Goal: Obtain resource: Download file/media

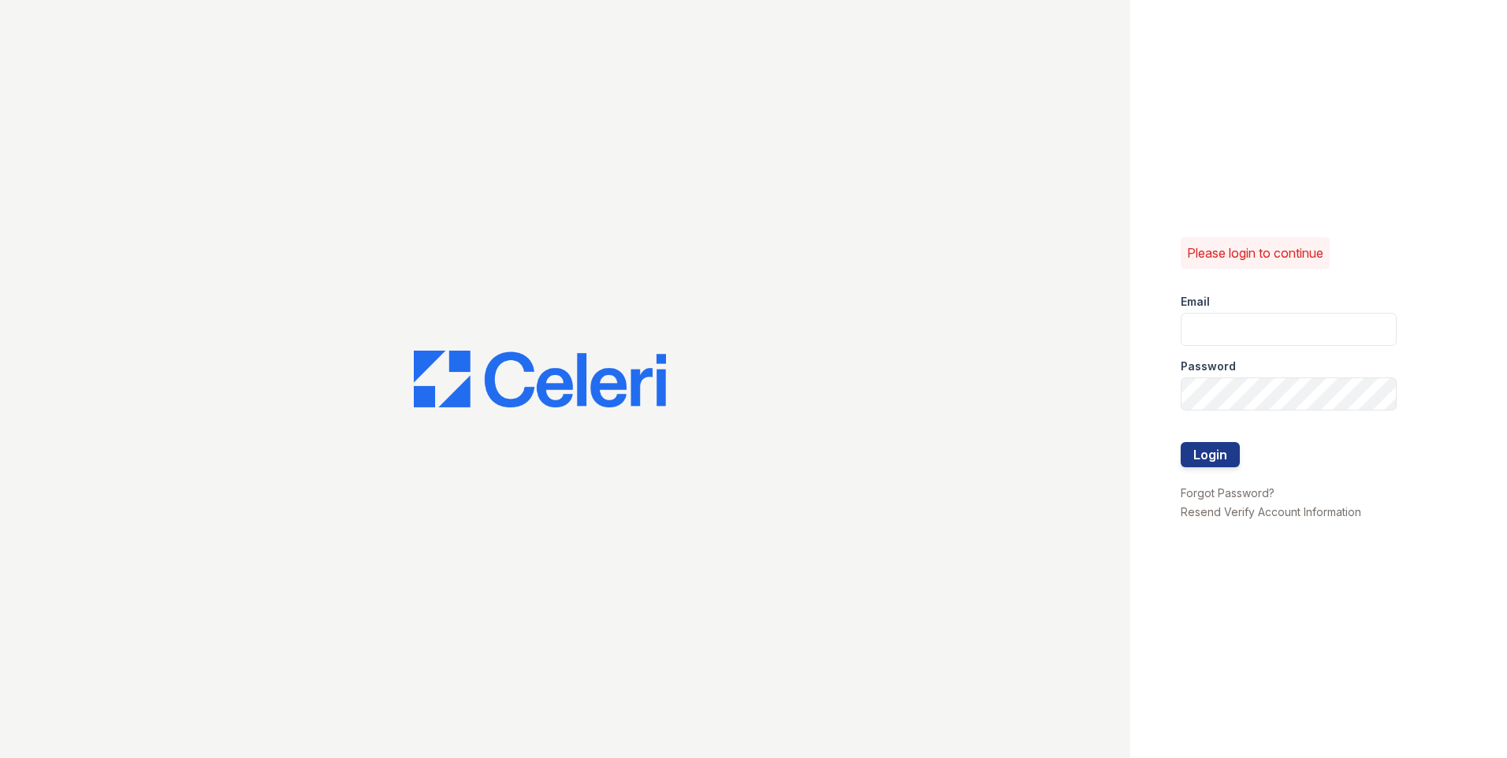
click at [1267, 330] on input "email" at bounding box center [1289, 329] width 216 height 33
type input "[EMAIL_ADDRESS][DOMAIN_NAME]"
click at [1230, 453] on button "Login" at bounding box center [1210, 454] width 59 height 25
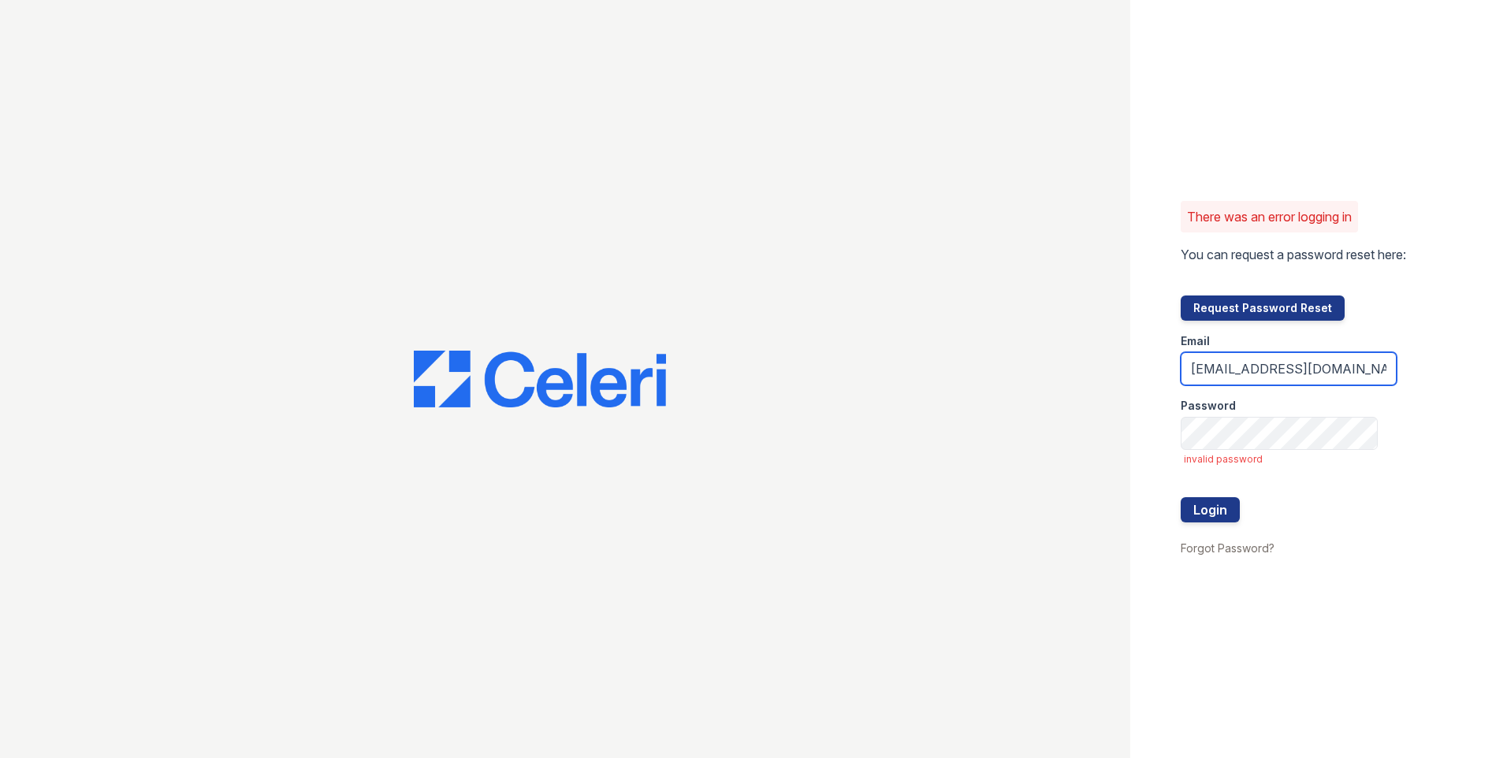
click at [1297, 355] on input "[EMAIL_ADDRESS][DOMAIN_NAME]" at bounding box center [1289, 368] width 216 height 33
type input "[EMAIL_ADDRESS][DOMAIN_NAME]"
click at [1184, 519] on button "Login" at bounding box center [1210, 509] width 59 height 25
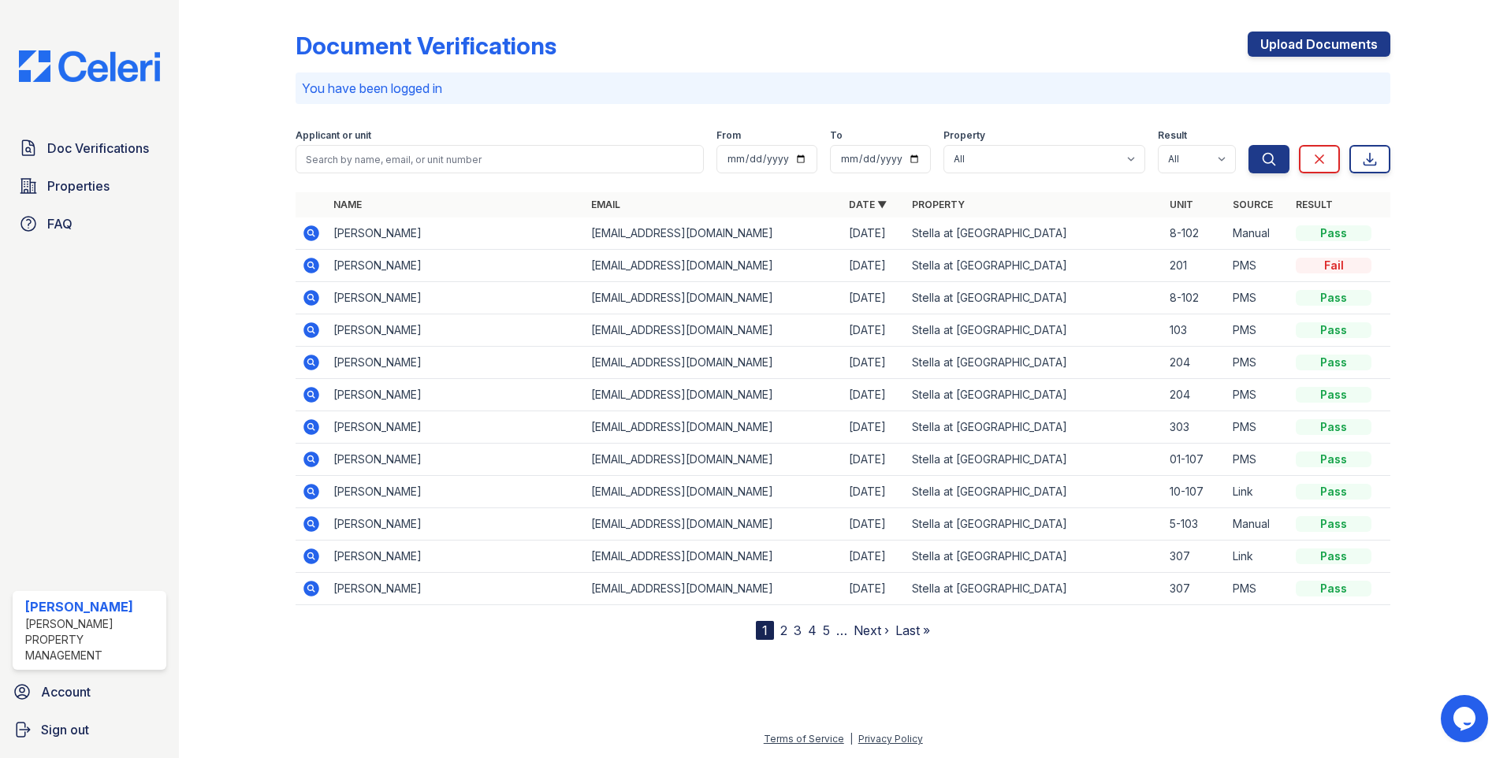
click at [315, 234] on icon at bounding box center [311, 233] width 16 height 16
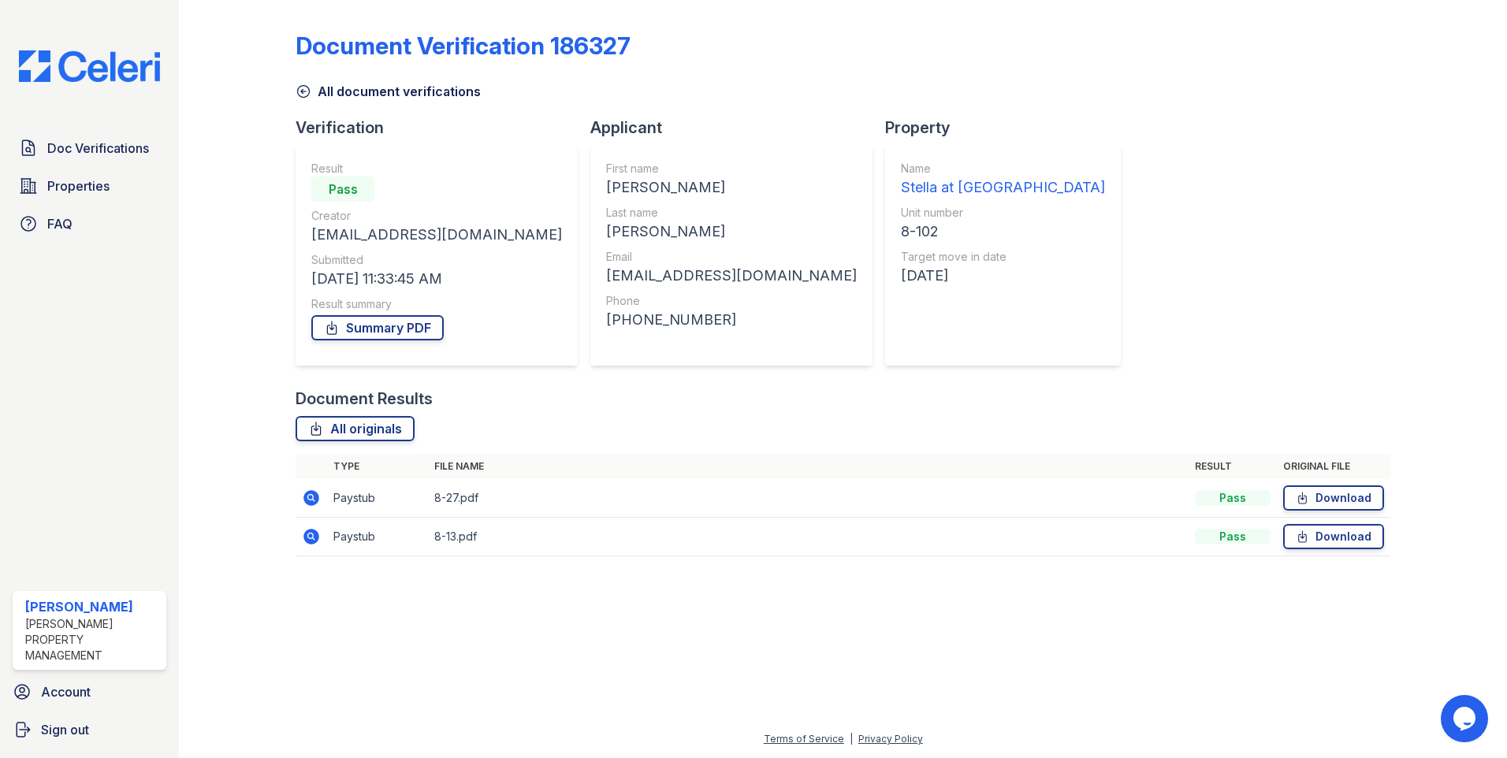
click at [308, 496] on icon at bounding box center [311, 498] width 19 height 19
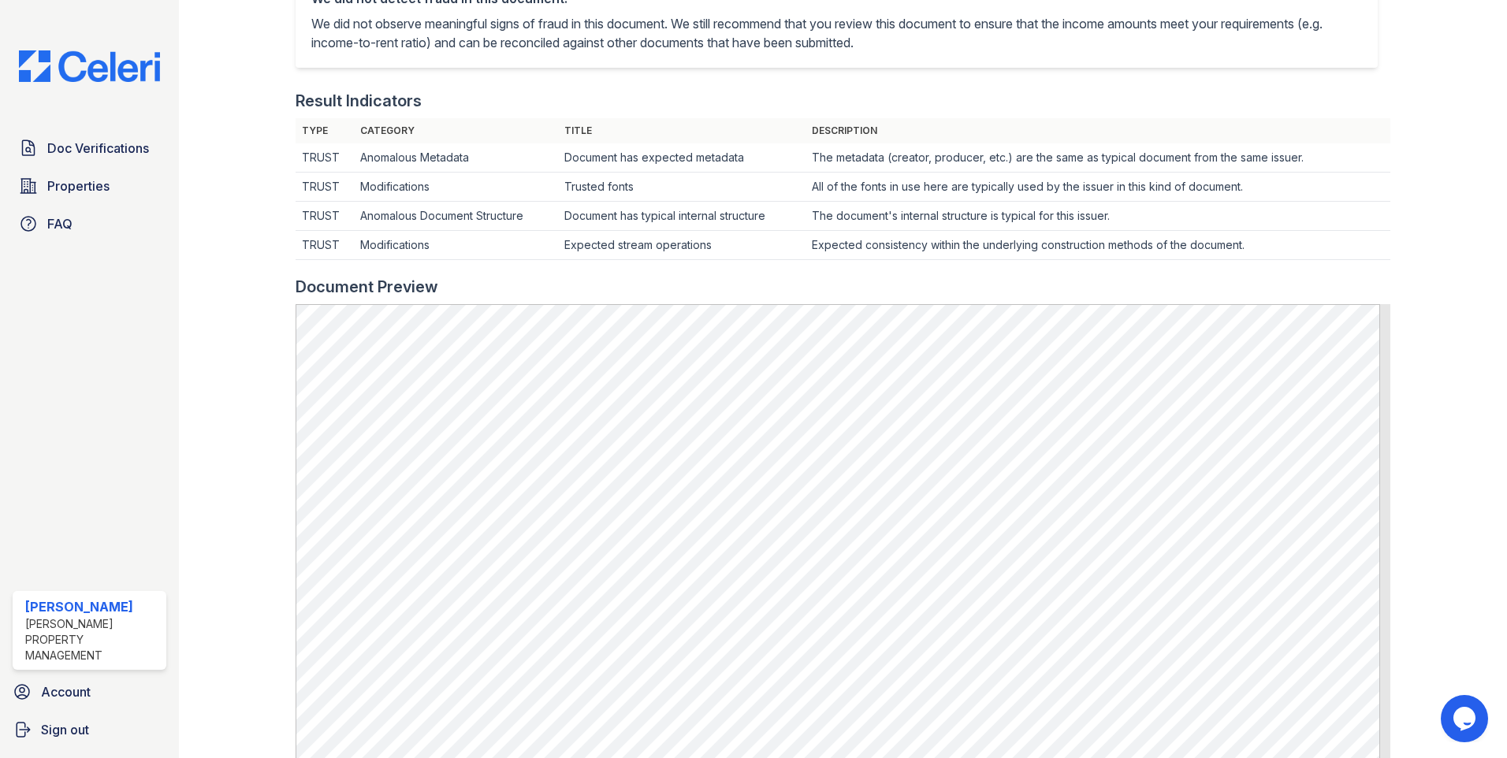
scroll to position [236, 0]
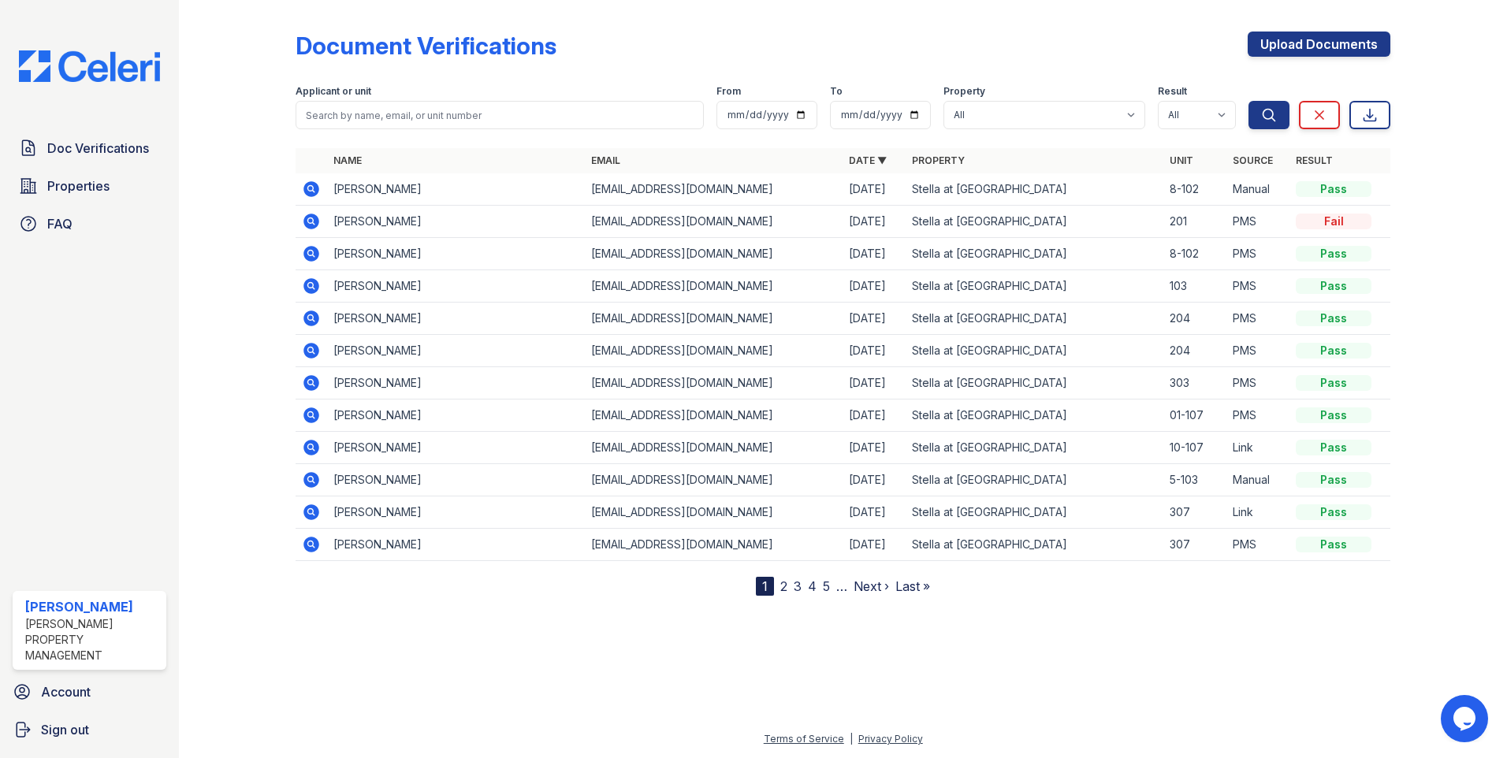
click at [314, 187] on icon at bounding box center [311, 189] width 16 height 16
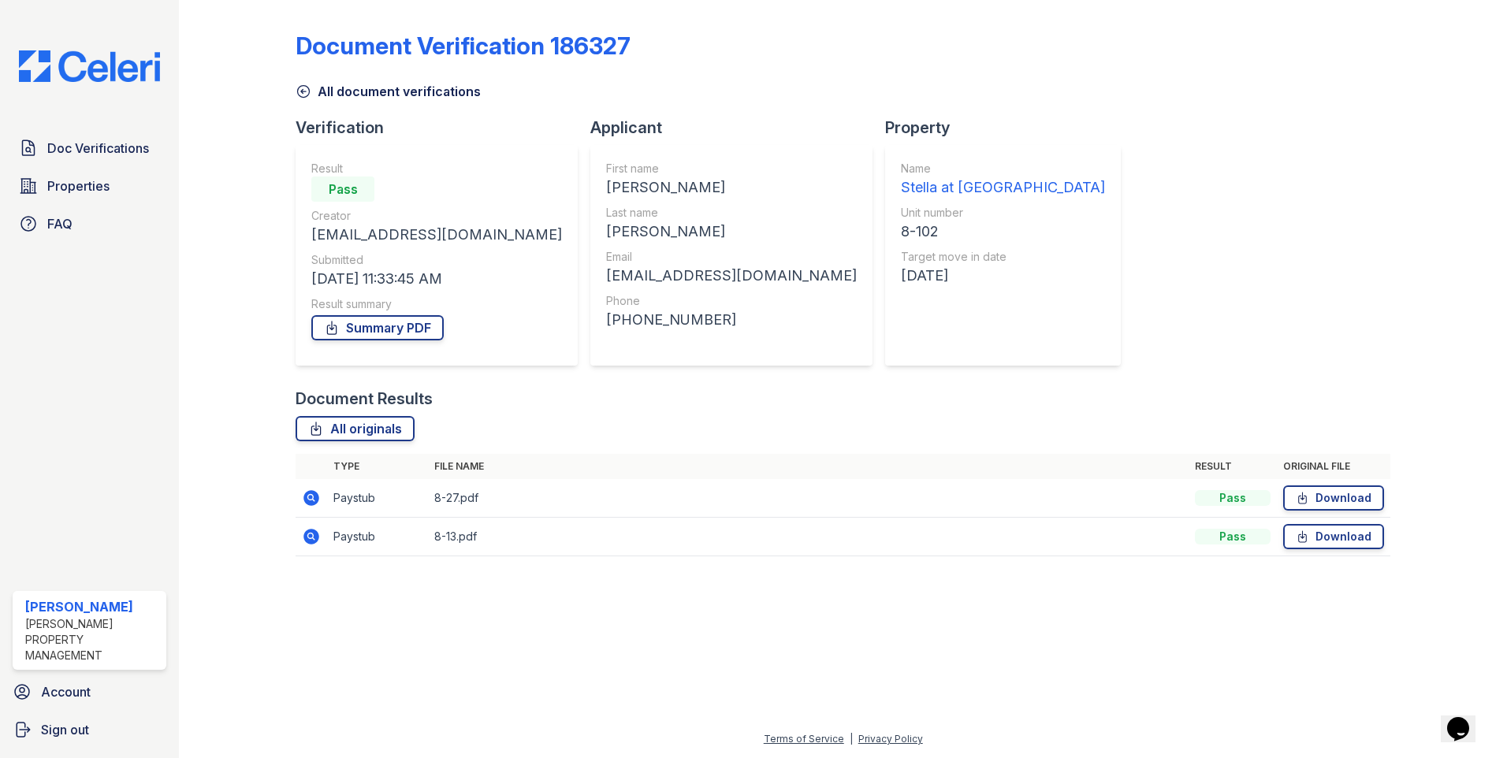
click at [311, 538] on icon at bounding box center [310, 536] width 4 height 4
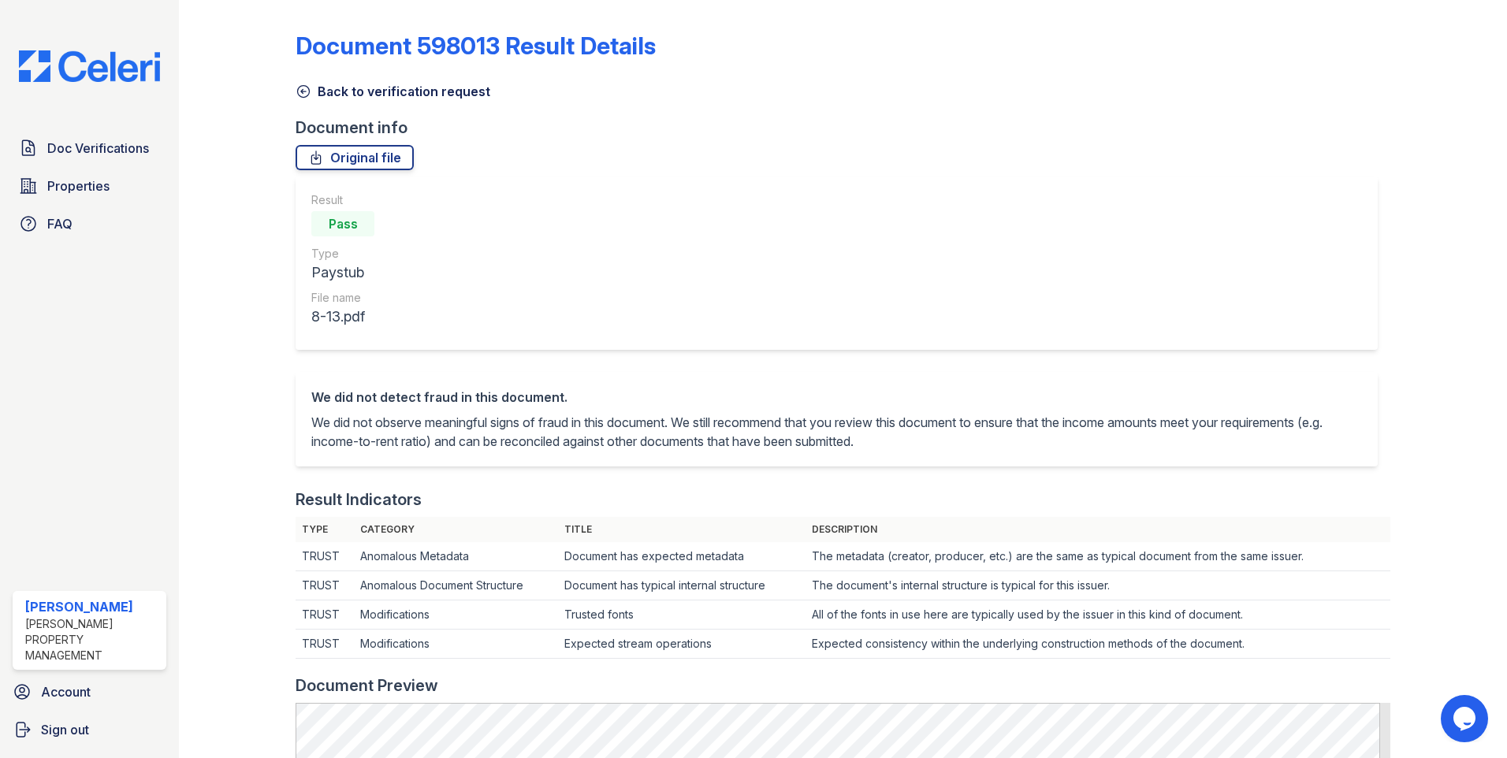
scroll to position [473, 0]
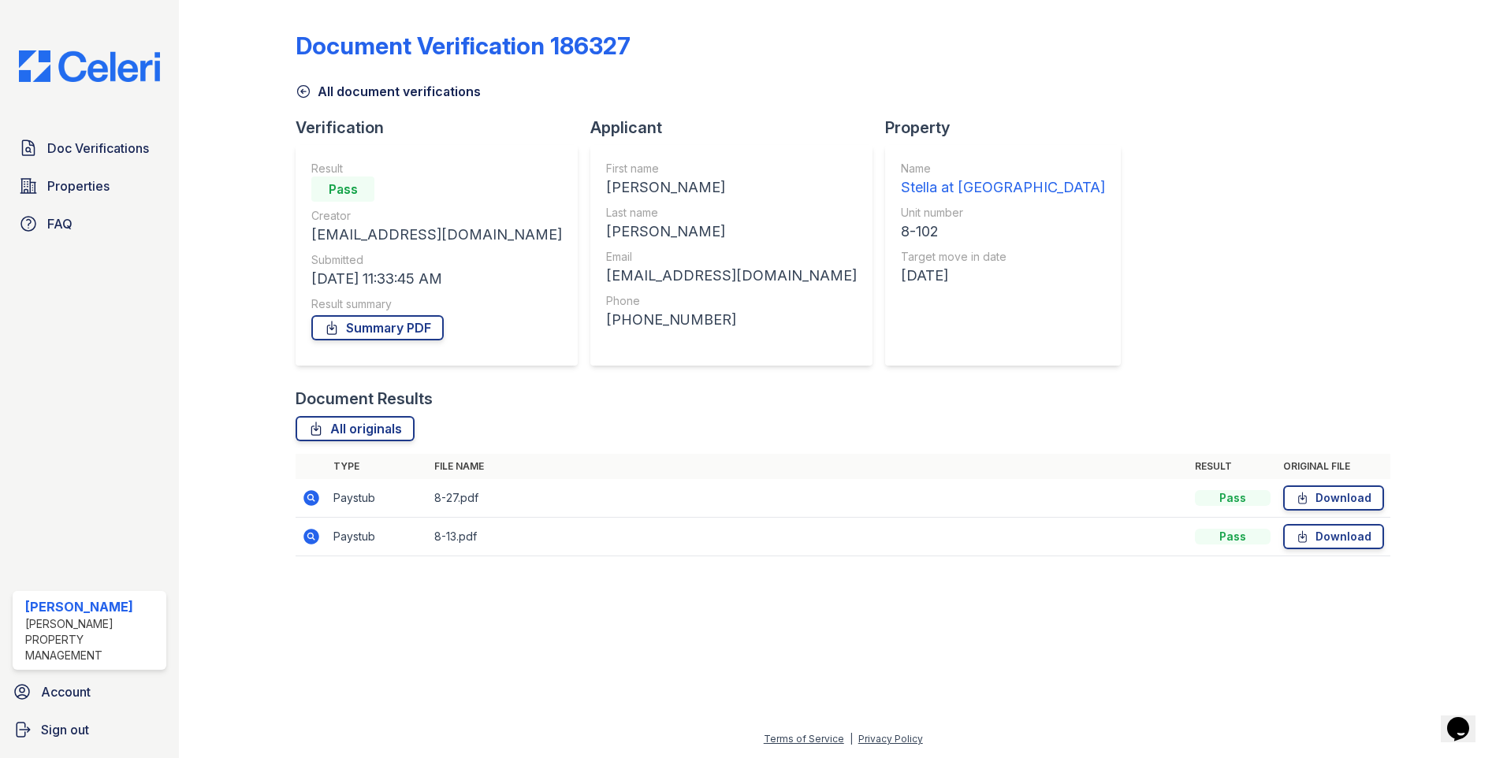
click at [91, 78] on img at bounding box center [89, 66] width 166 height 32
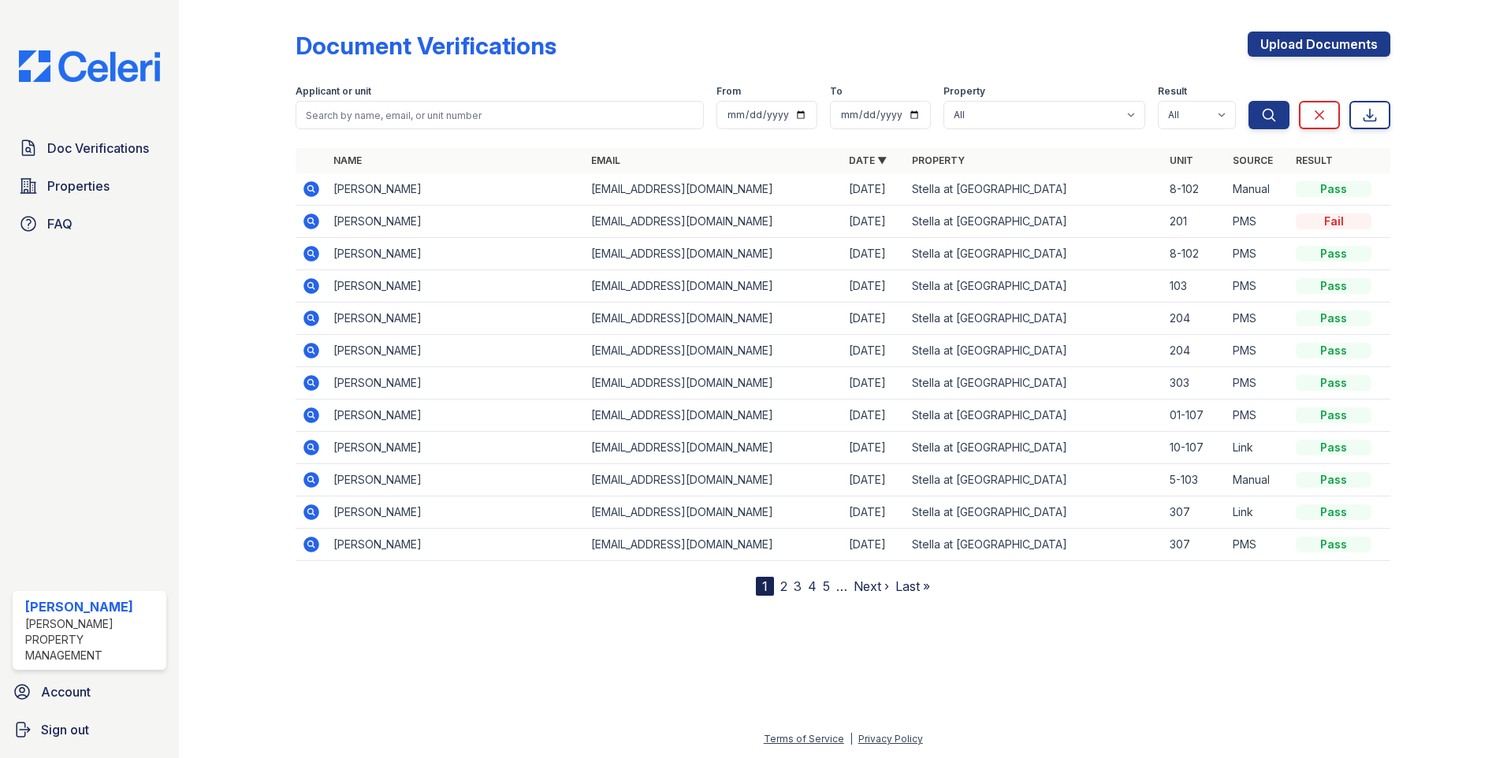
click at [307, 253] on icon at bounding box center [311, 253] width 19 height 19
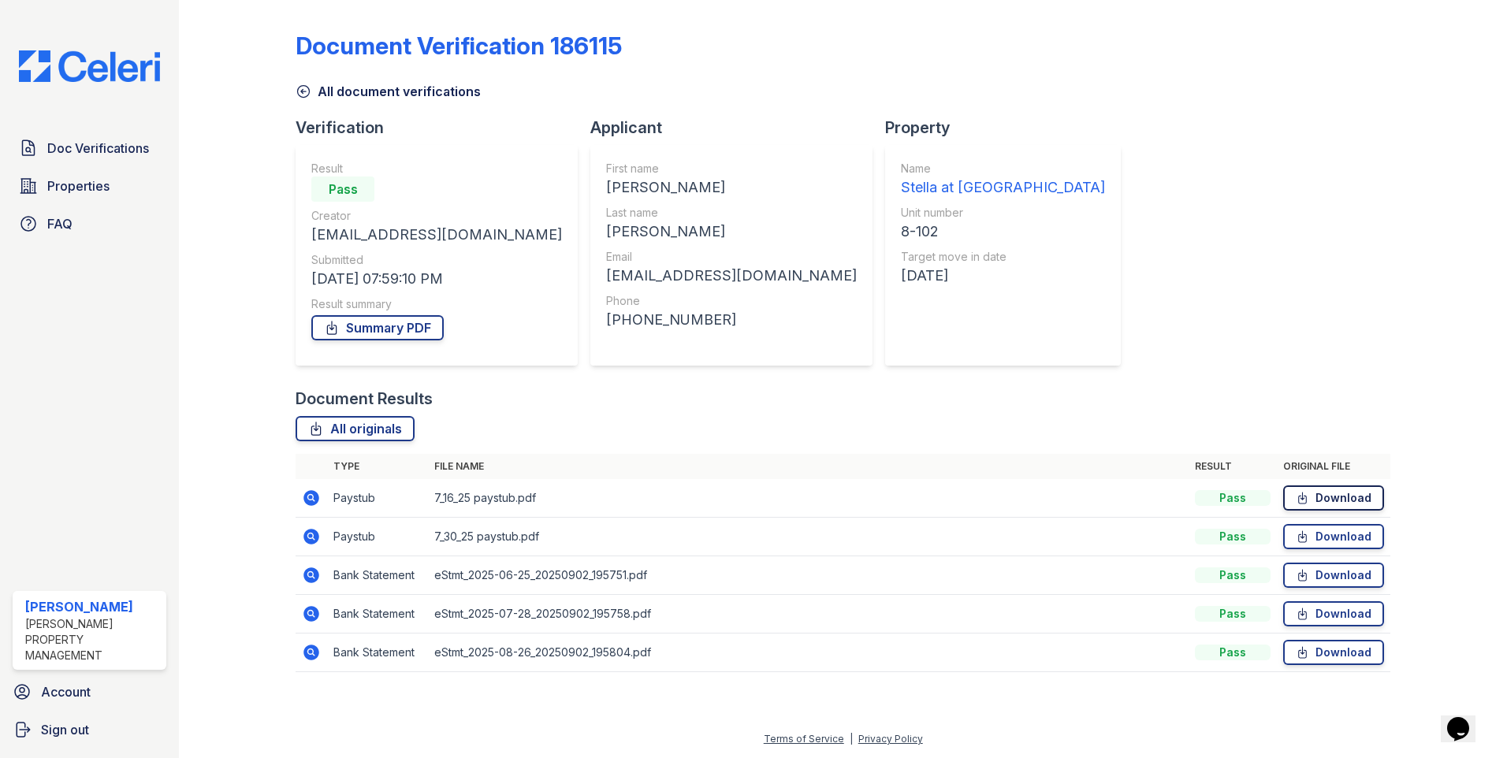
click at [1324, 501] on link "Download" at bounding box center [1333, 498] width 101 height 25
click at [1331, 540] on link "Download" at bounding box center [1333, 536] width 101 height 25
click at [1318, 576] on link "Download" at bounding box center [1333, 575] width 101 height 25
click at [1316, 622] on link "Download" at bounding box center [1333, 613] width 101 height 25
click at [1316, 655] on link "Download" at bounding box center [1333, 652] width 101 height 25
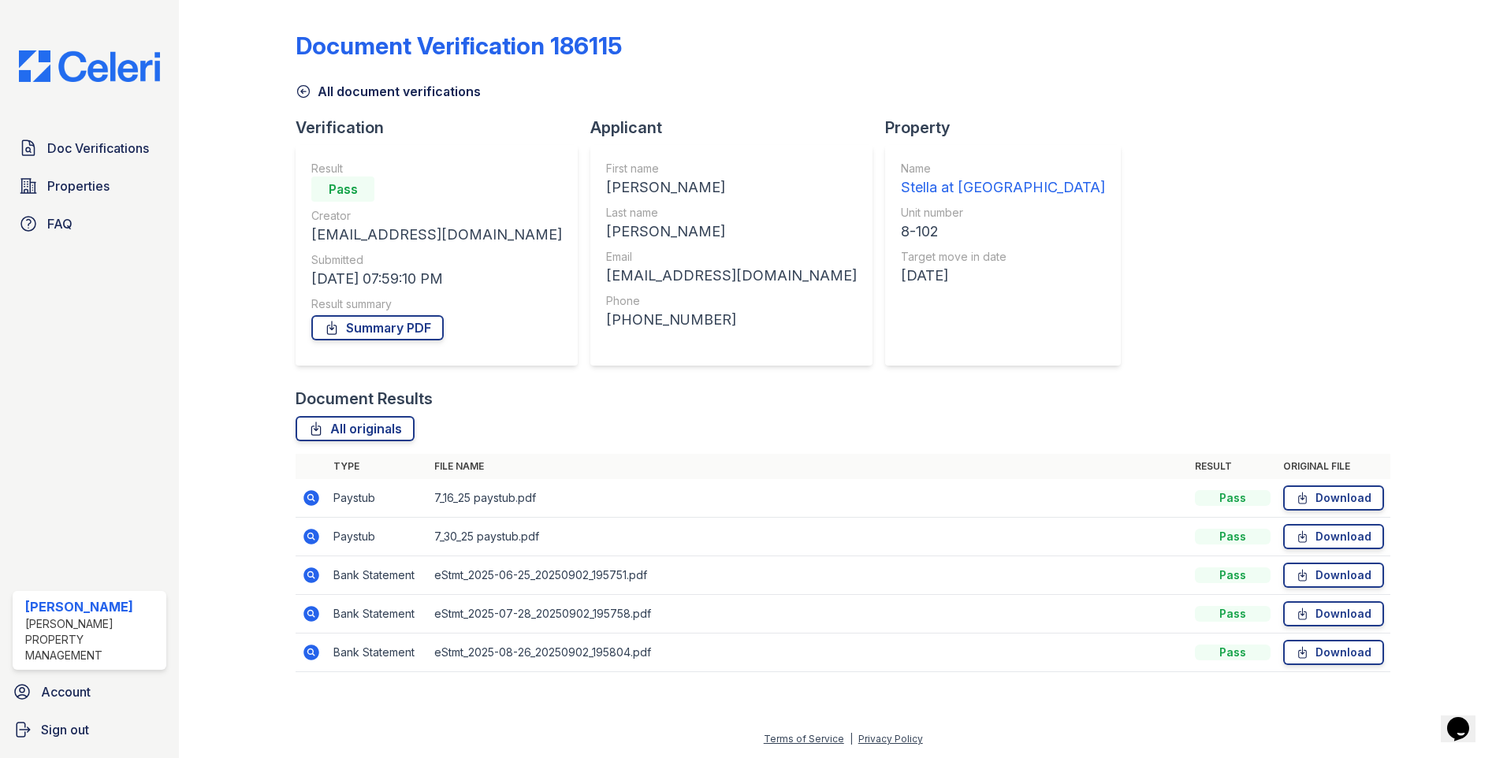
click at [61, 68] on img at bounding box center [89, 66] width 166 height 32
